Goal: Navigation & Orientation: Find specific page/section

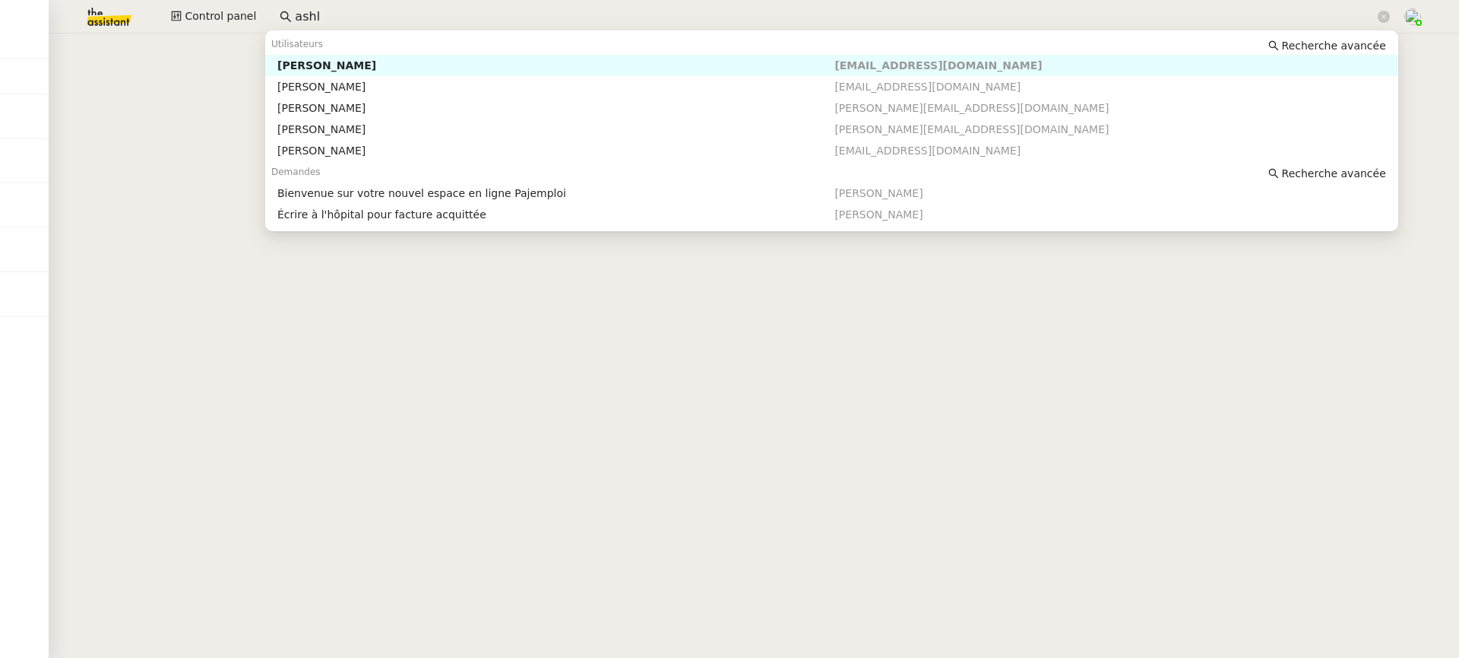
click at [68, 19] on div "Control panel ashl" at bounding box center [729, 16] width 1383 height 33
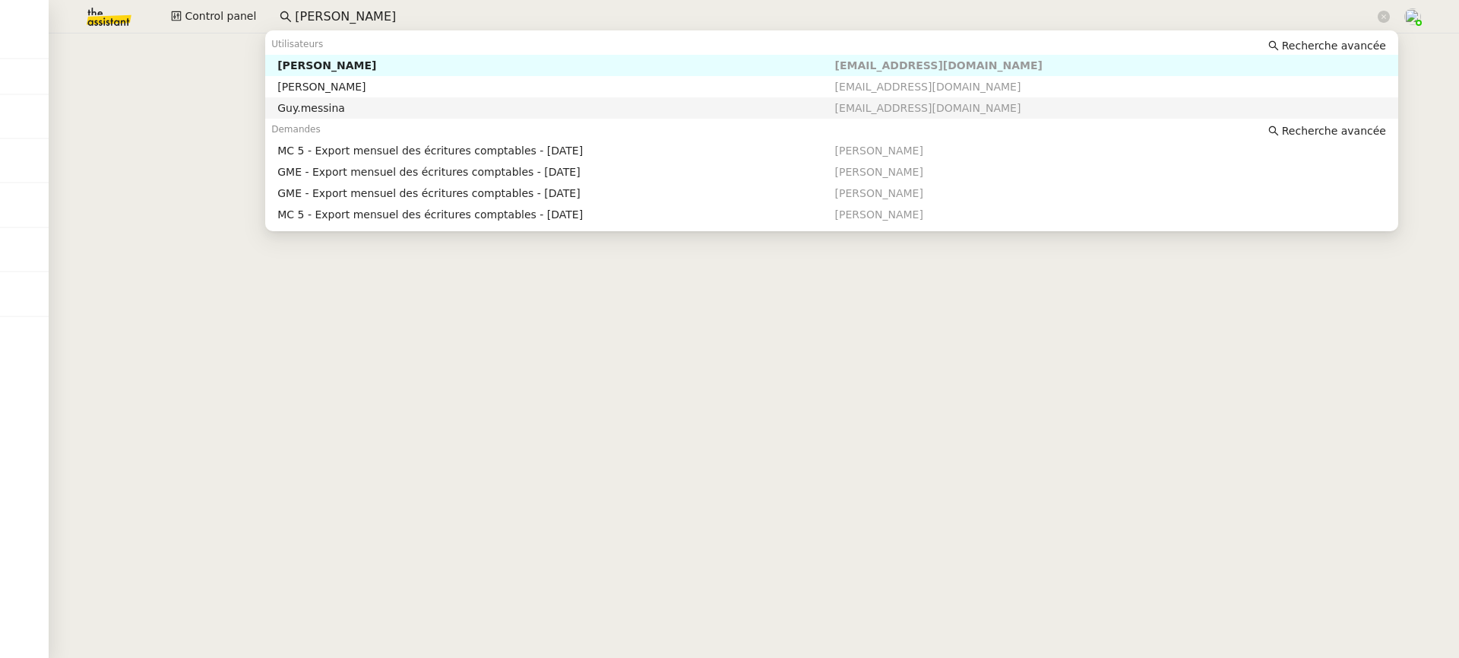
click at [476, 100] on nz-auto-option "Guy.messina [EMAIL_ADDRESS][DOMAIN_NAME]" at bounding box center [831, 107] width 1133 height 21
type input "[PERSON_NAME]"
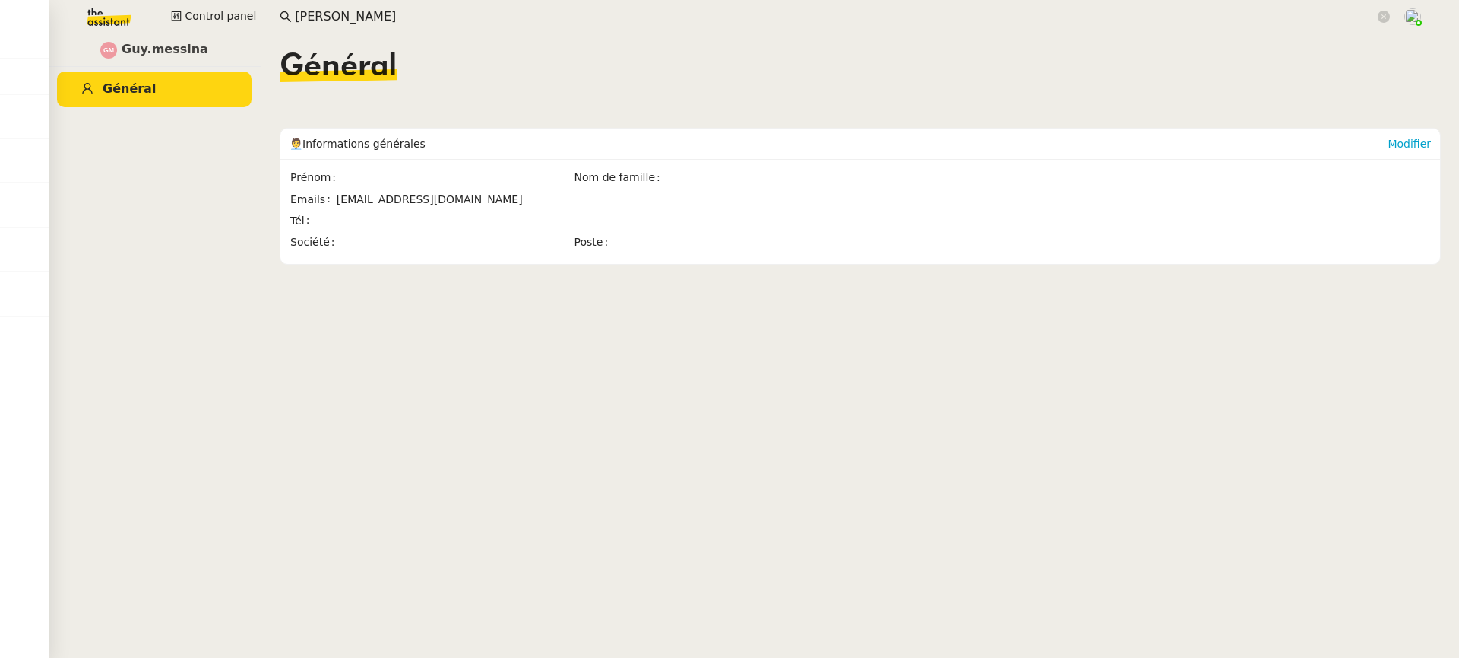
click at [414, 17] on input "[PERSON_NAME]" at bounding box center [835, 17] width 1080 height 21
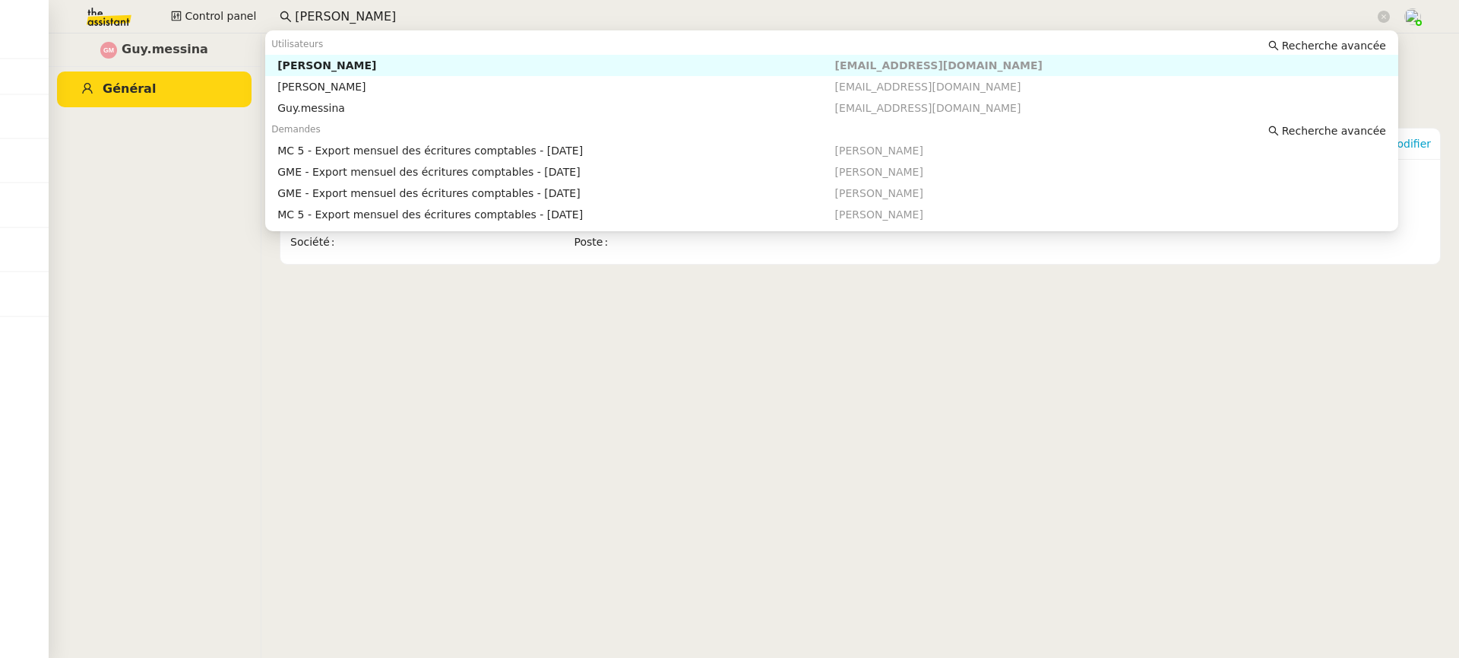
click at [442, 73] on nz-auto-option "[PERSON_NAME] [EMAIL_ADDRESS][DOMAIN_NAME]" at bounding box center [831, 65] width 1133 height 21
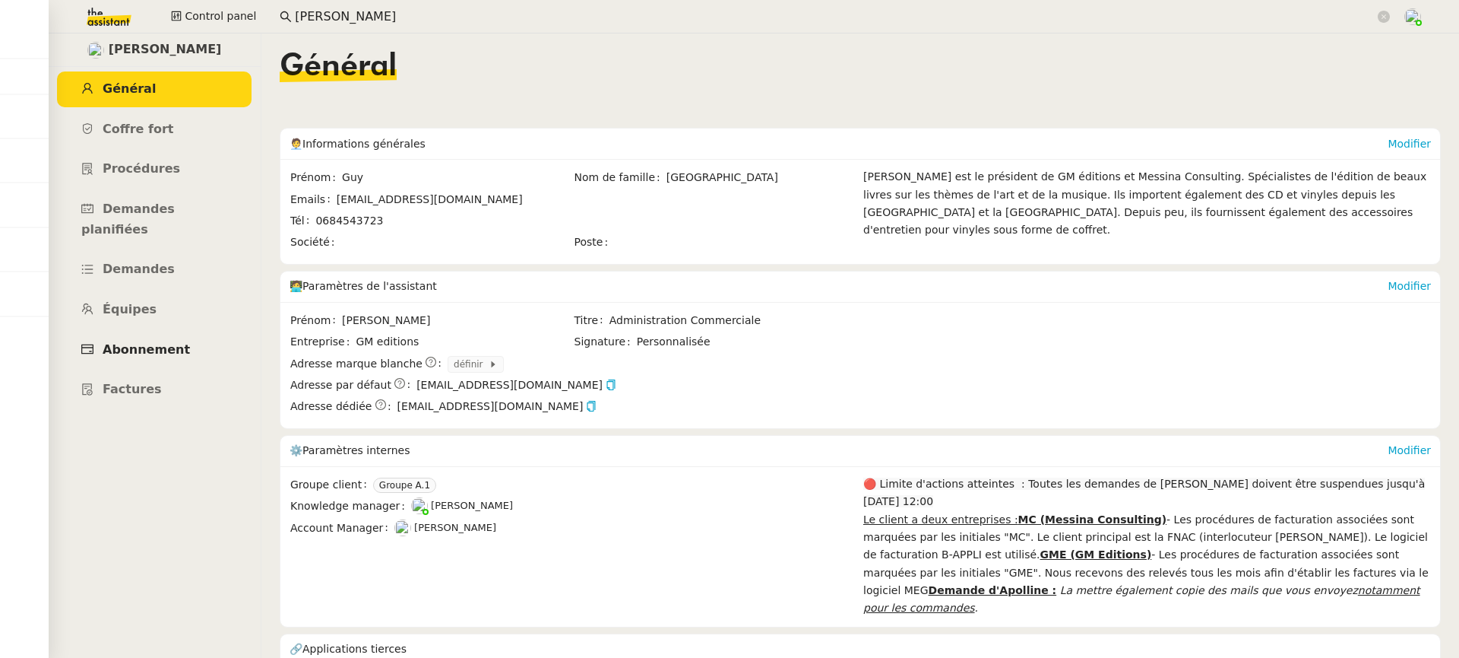
click at [179, 332] on link "Abonnement" at bounding box center [154, 350] width 195 height 36
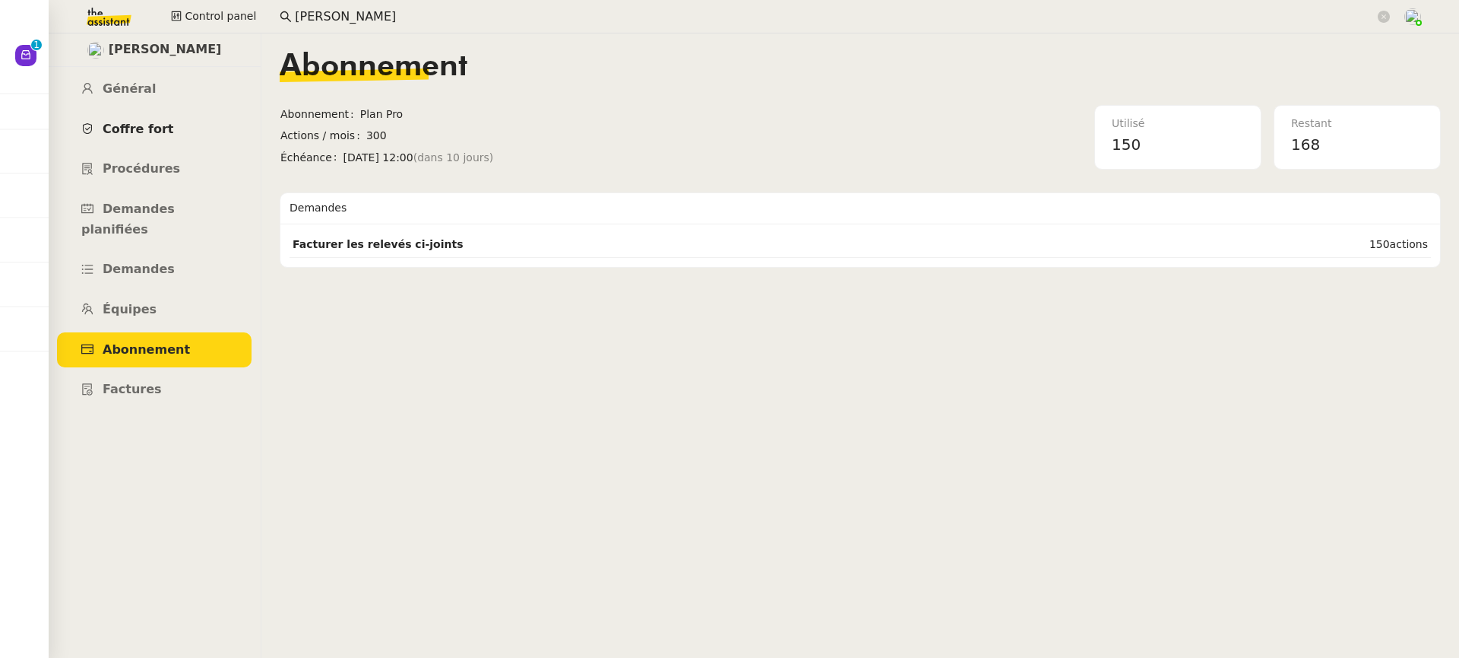
click at [141, 138] on link "Coffre fort" at bounding box center [154, 130] width 195 height 36
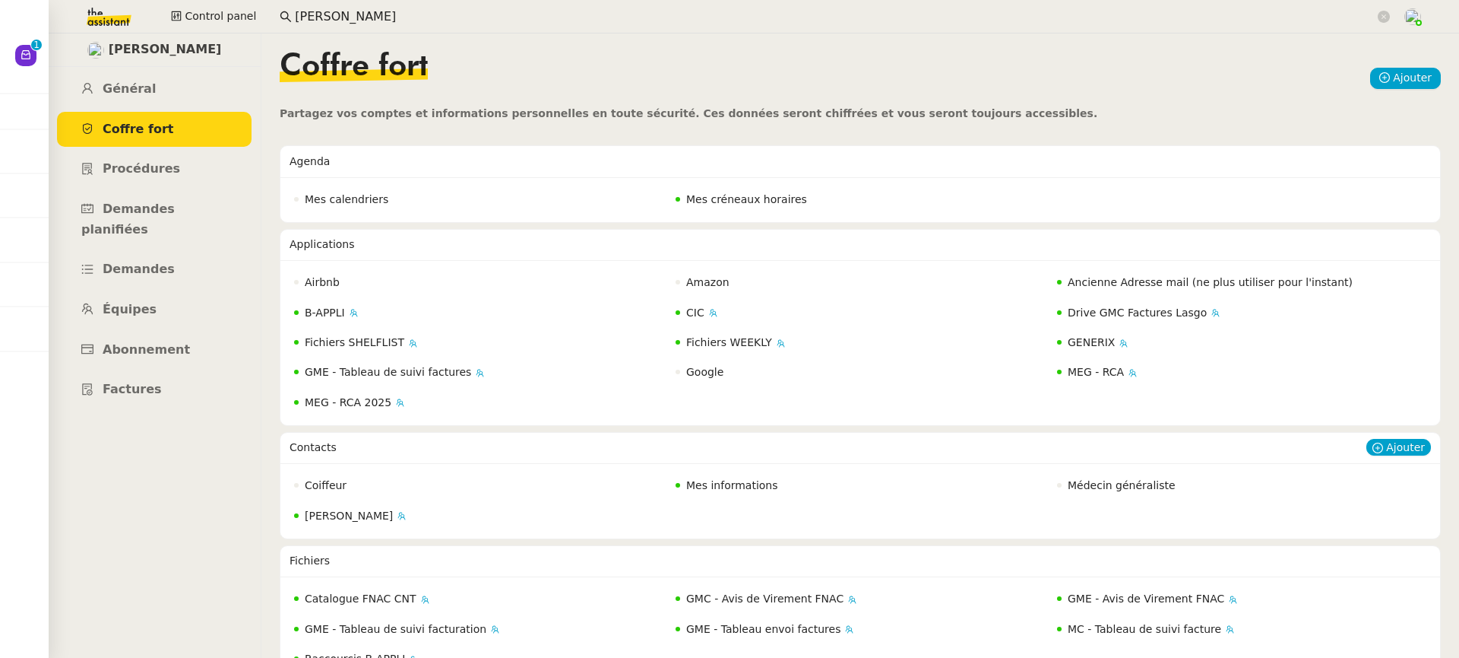
scroll to position [109, 0]
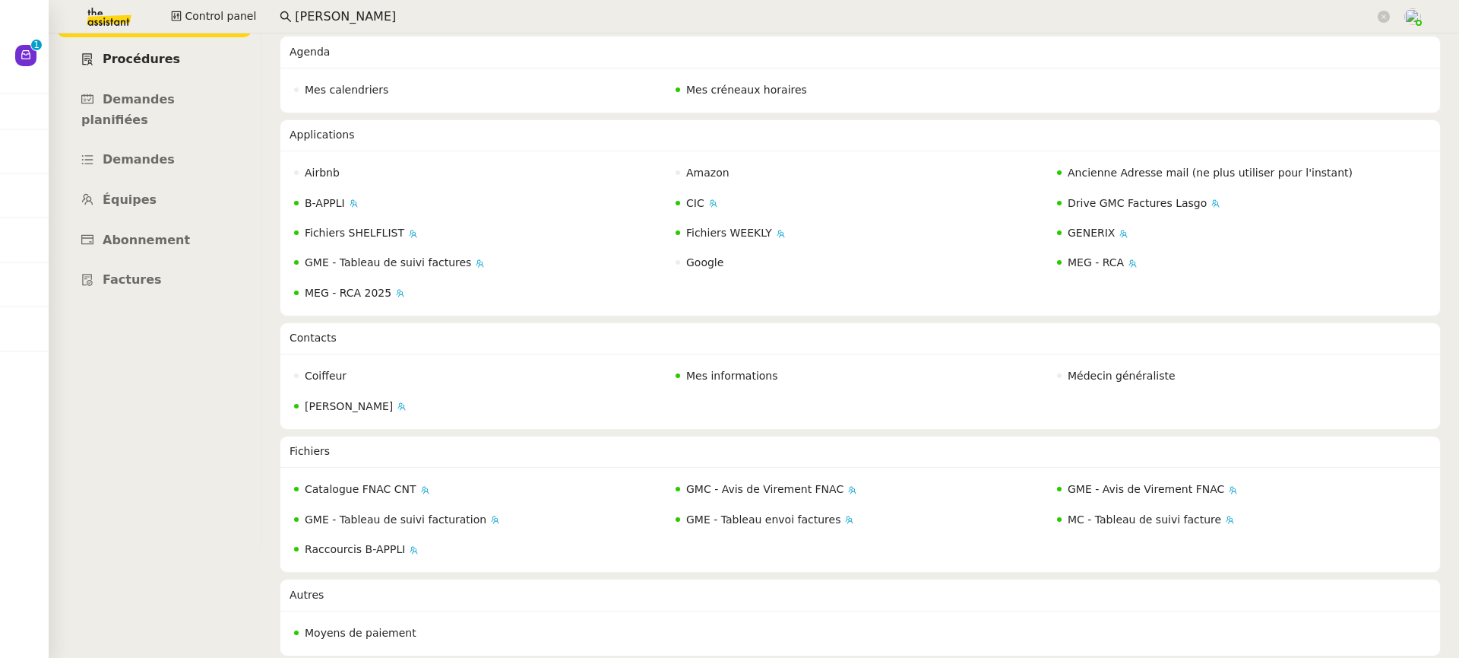
click at [149, 68] on link "Procédures" at bounding box center [154, 60] width 195 height 36
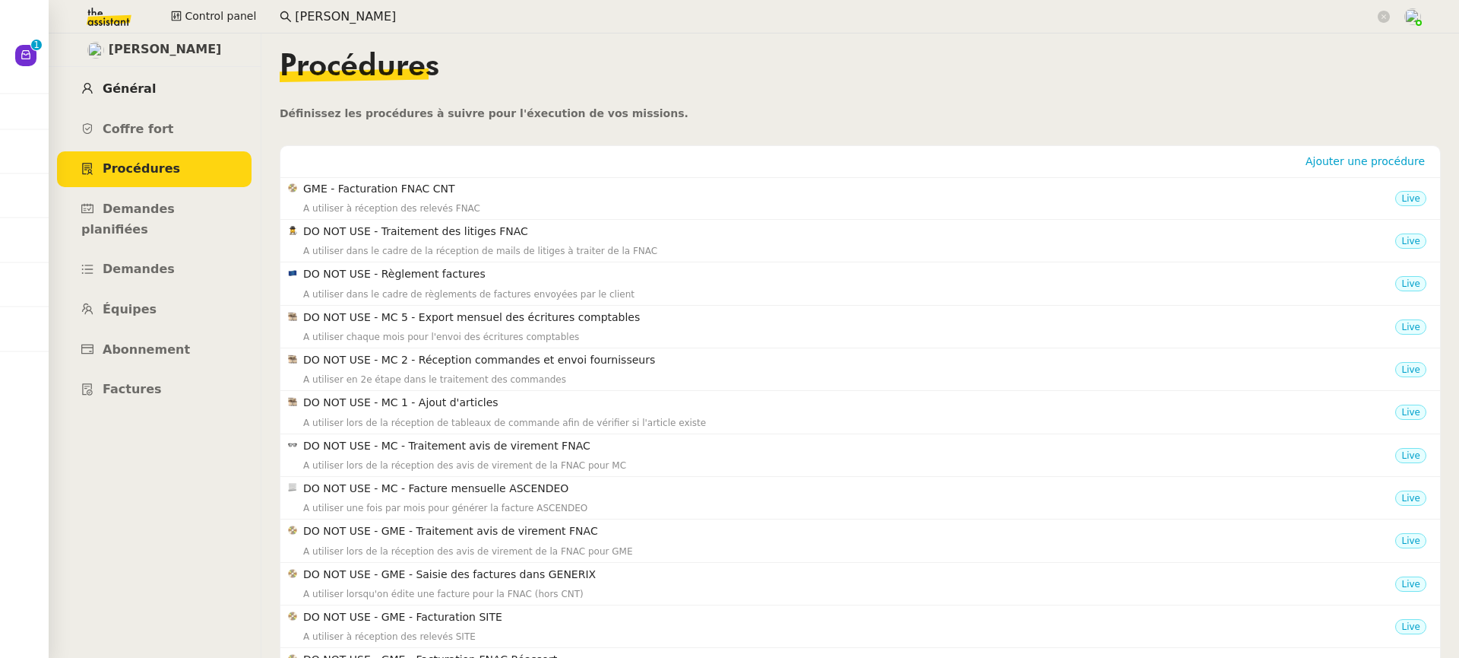
click at [153, 91] on link "Général" at bounding box center [154, 89] width 195 height 36
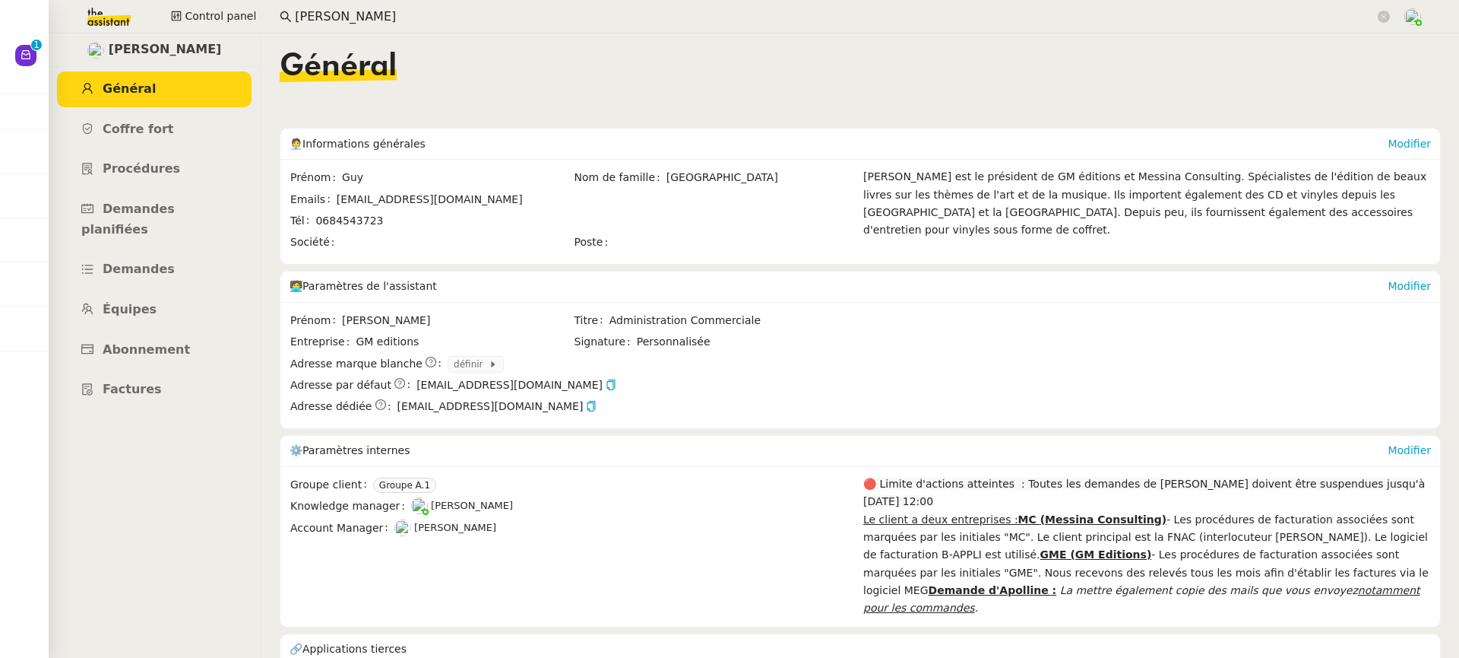
scroll to position [26, 0]
